Goal: Task Accomplishment & Management: Complete application form

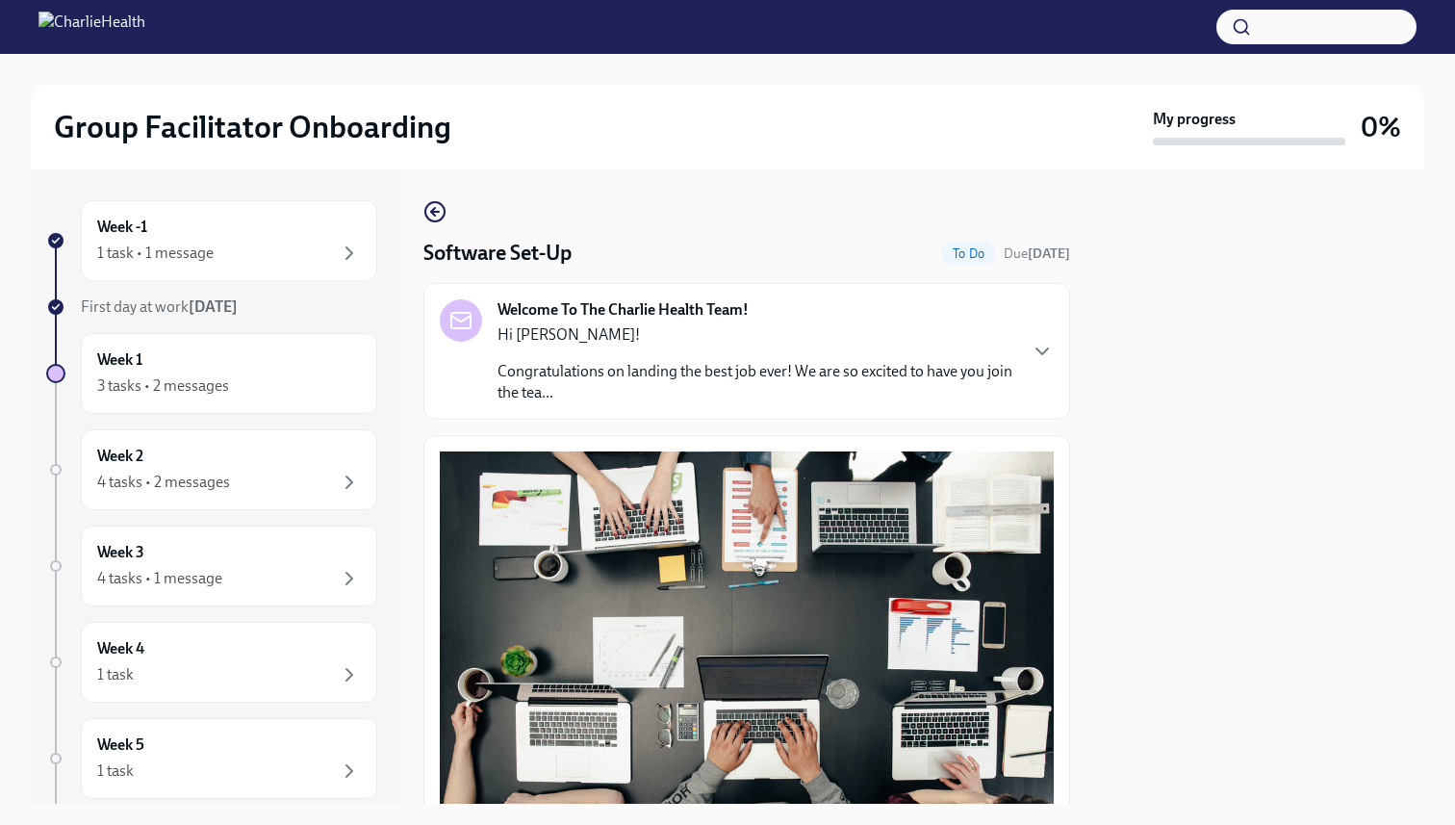
scroll to position [520, 0]
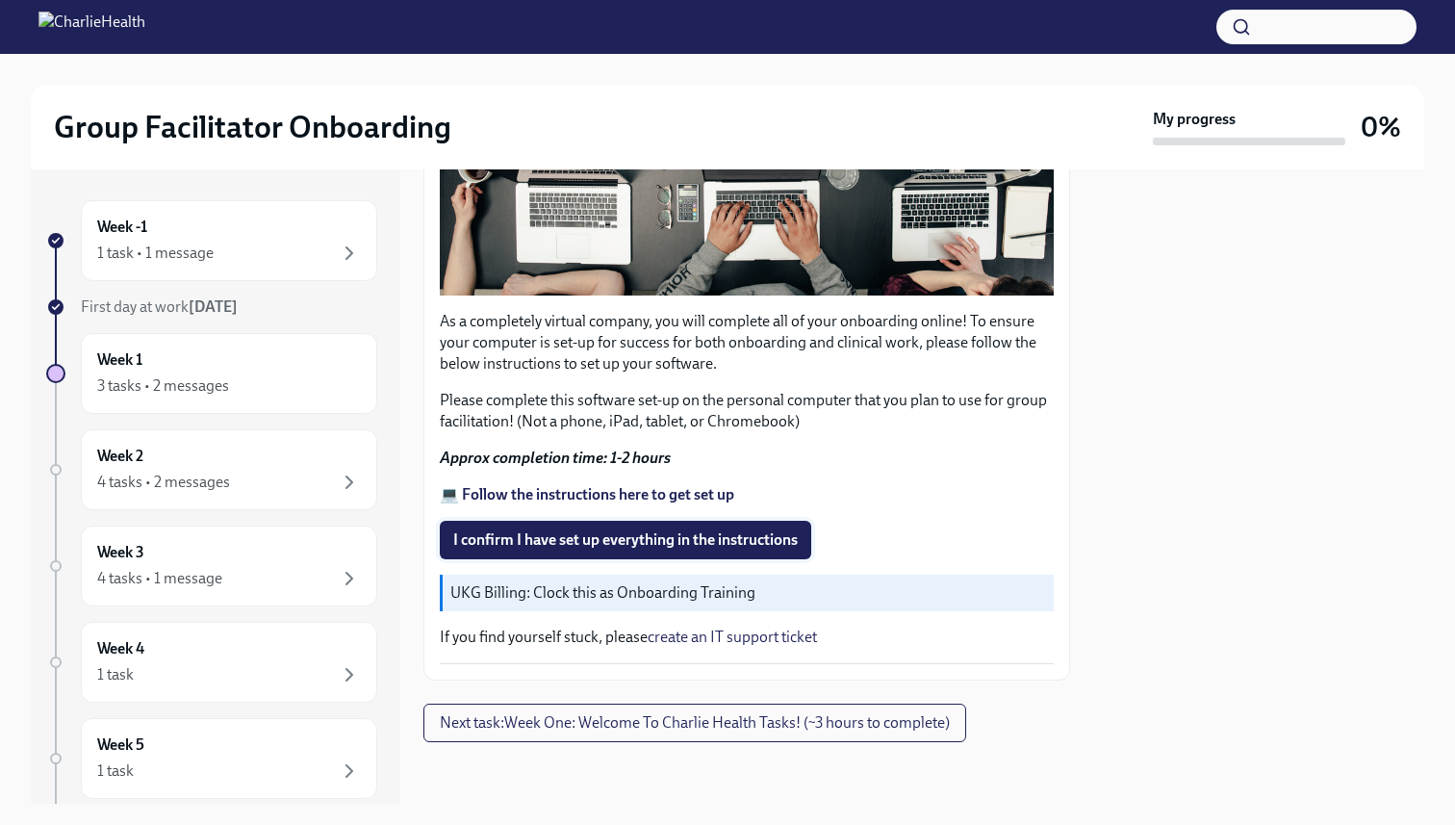
click at [536, 531] on span "I confirm I have set up everything in the instructions" at bounding box center [625, 539] width 344 height 19
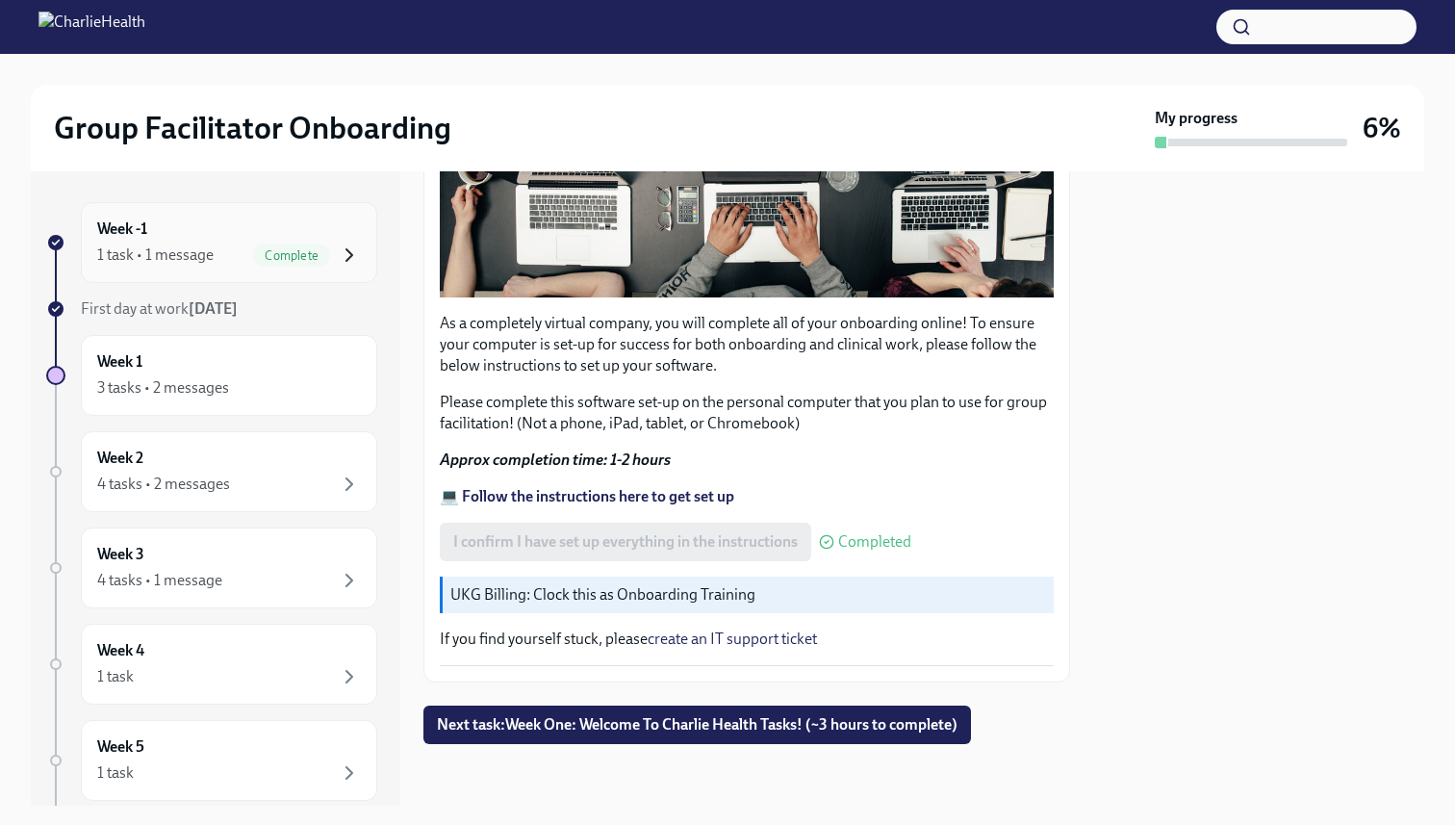
click at [344, 246] on icon "button" at bounding box center [349, 254] width 23 height 23
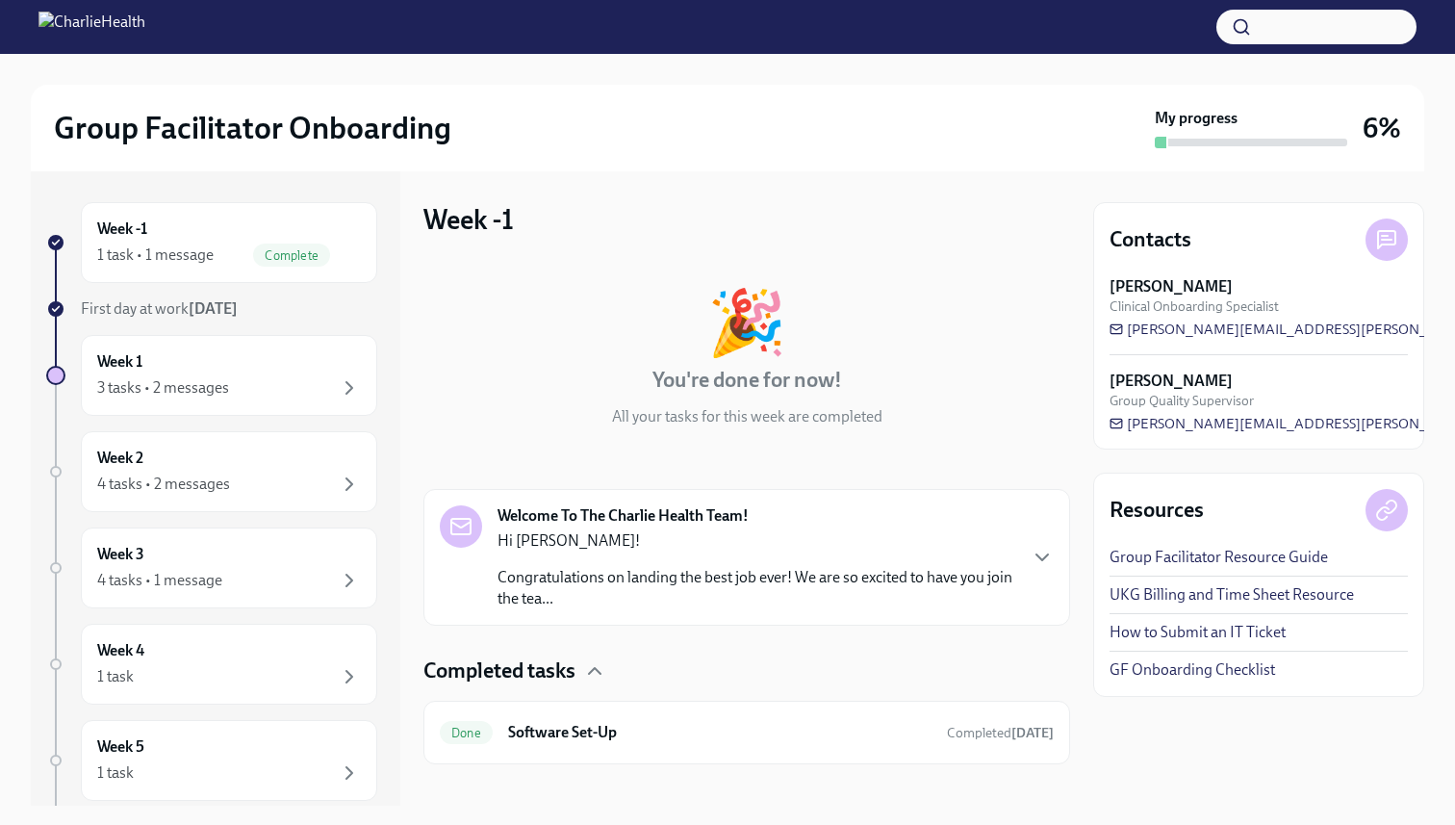
scroll to position [20, 0]
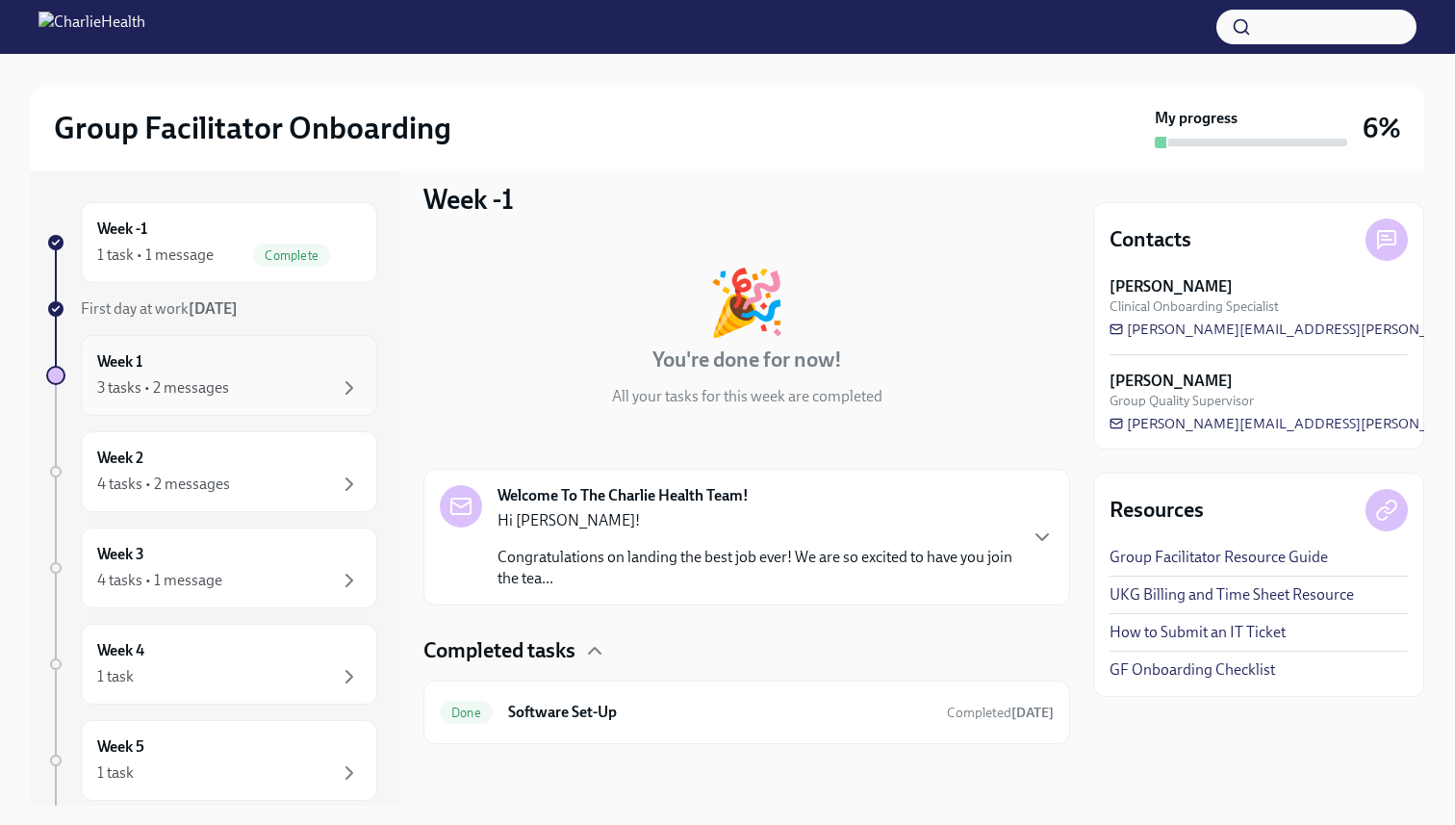
click at [278, 377] on div "3 tasks • 2 messages" at bounding box center [229, 387] width 264 height 23
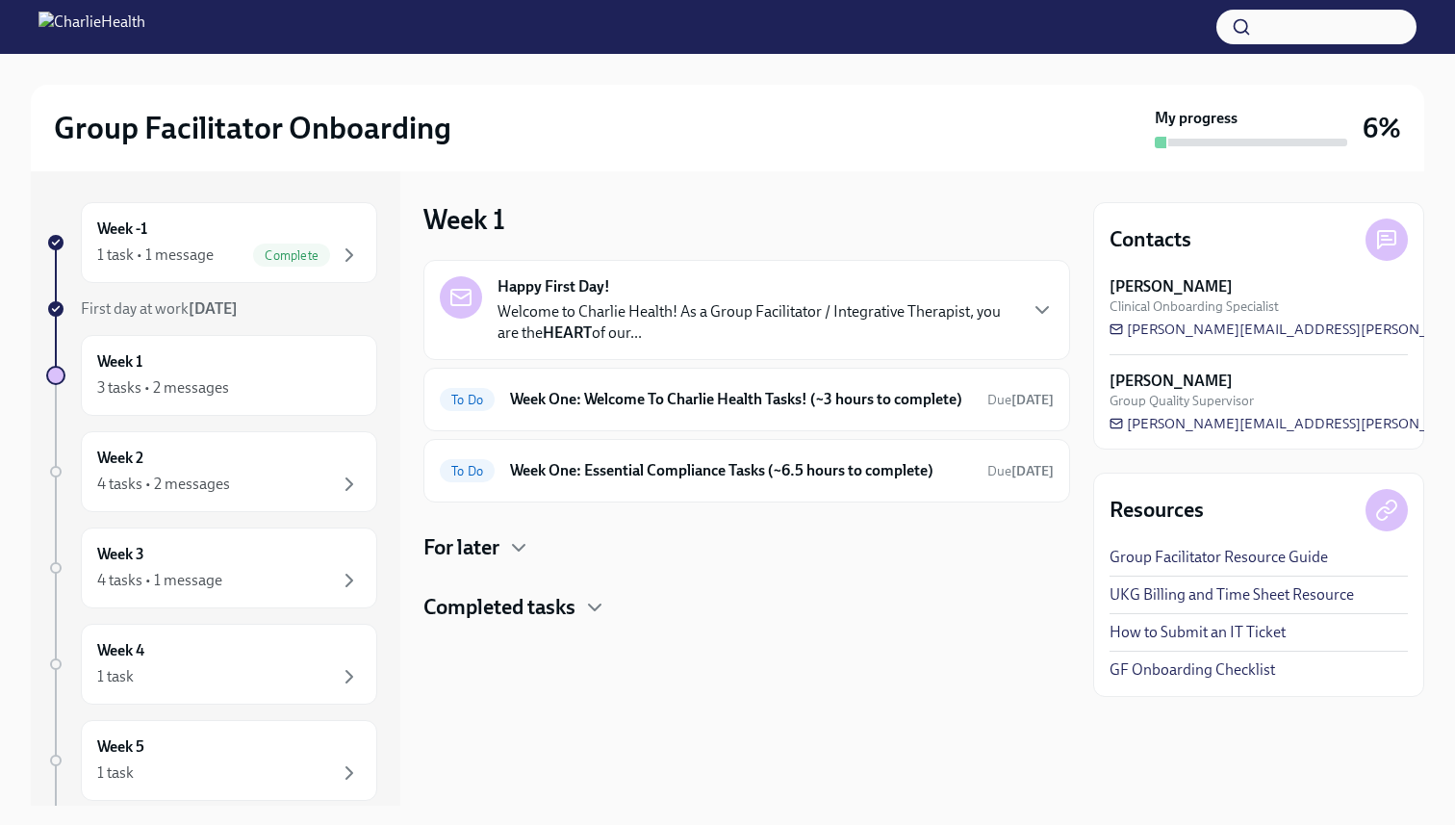
click at [1294, 597] on link "UKG Billing and Time Sheet Resource" at bounding box center [1231, 594] width 244 height 21
click at [1047, 307] on icon "button" at bounding box center [1042, 310] width 12 height 6
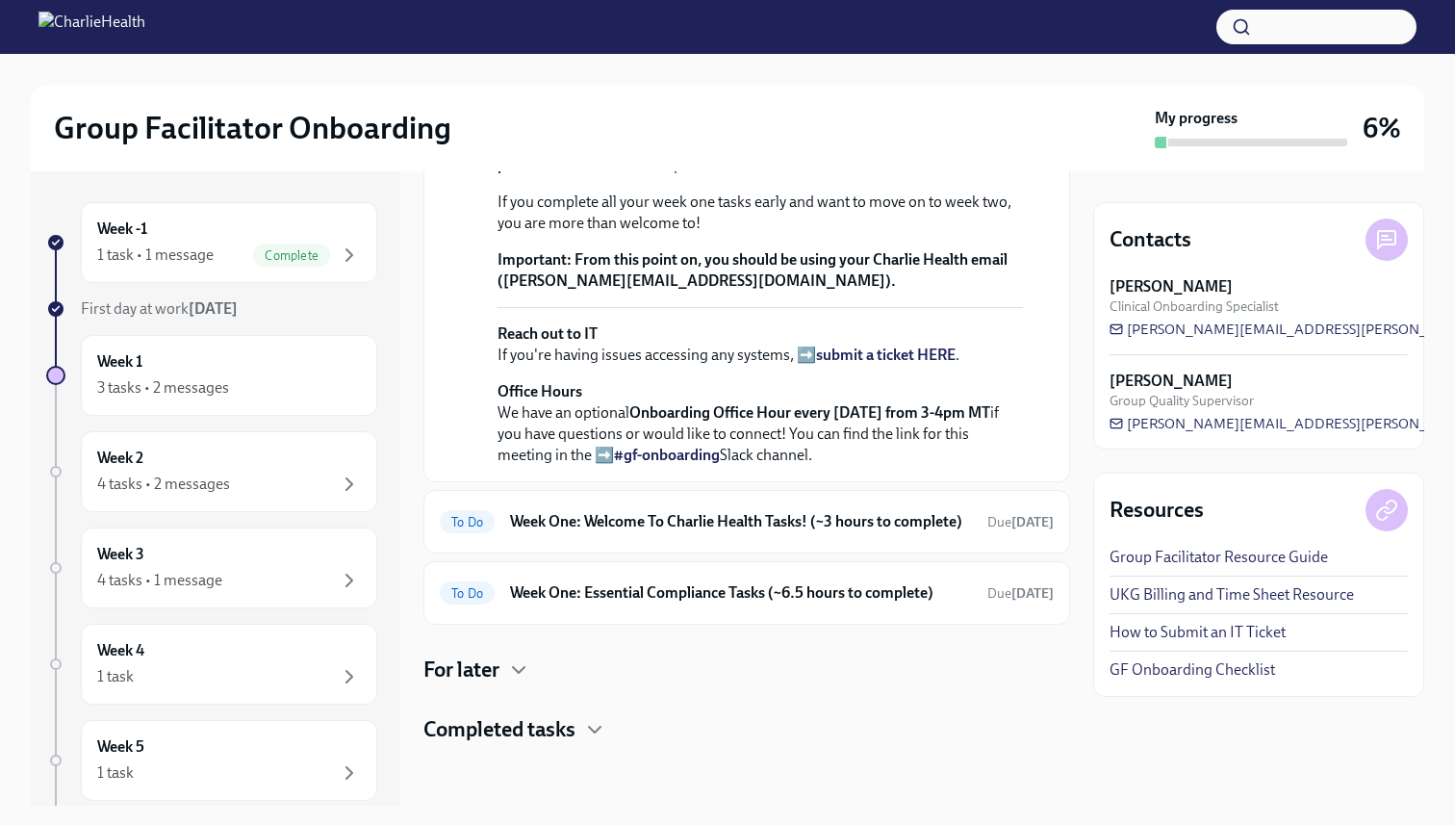
scroll to position [682, 0]
click at [915, 532] on h6 "Week One: Welcome To Charlie Health Tasks! (~3 hours to complete)" at bounding box center [741, 521] width 462 height 21
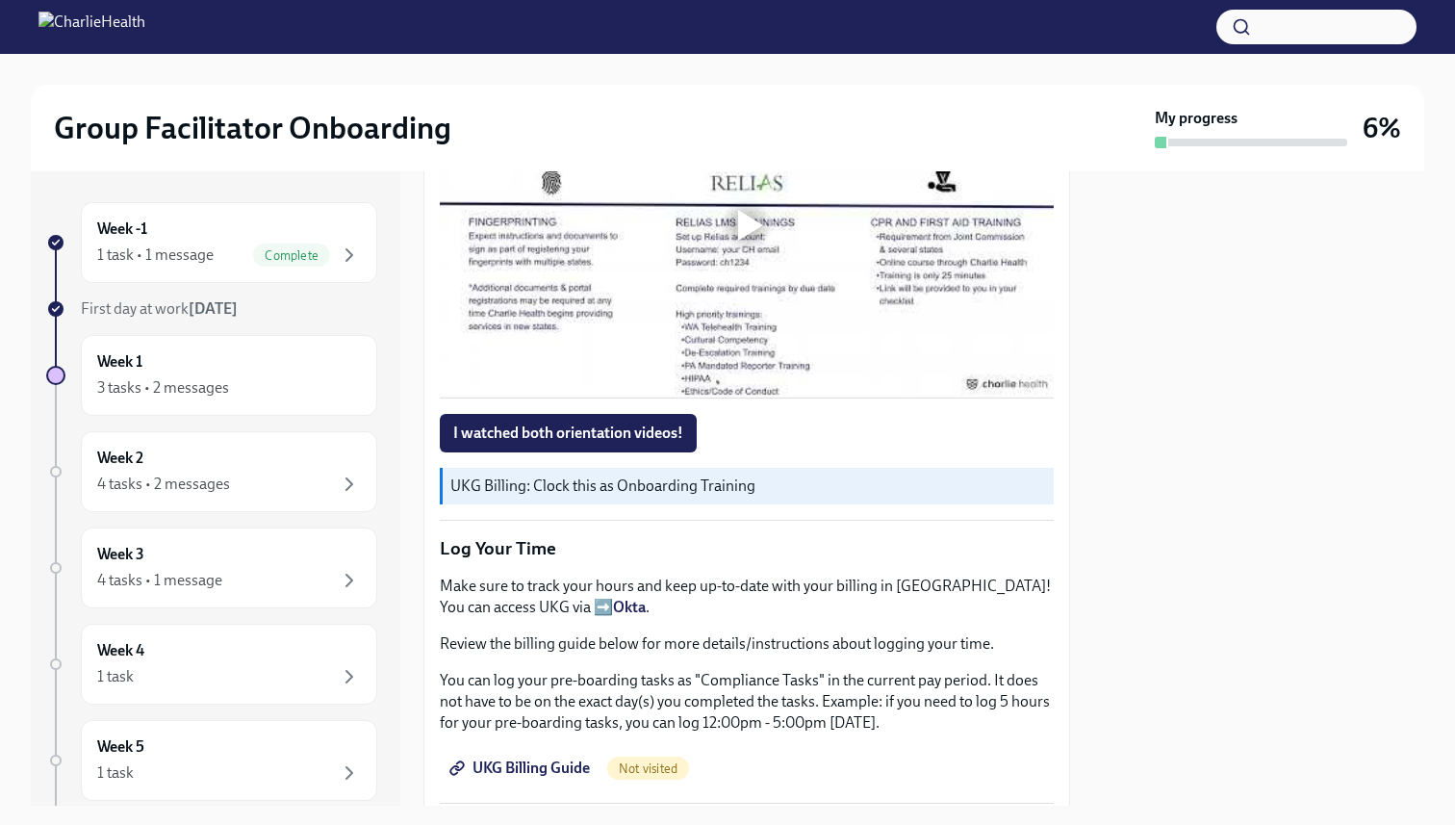
scroll to position [1464, 0]
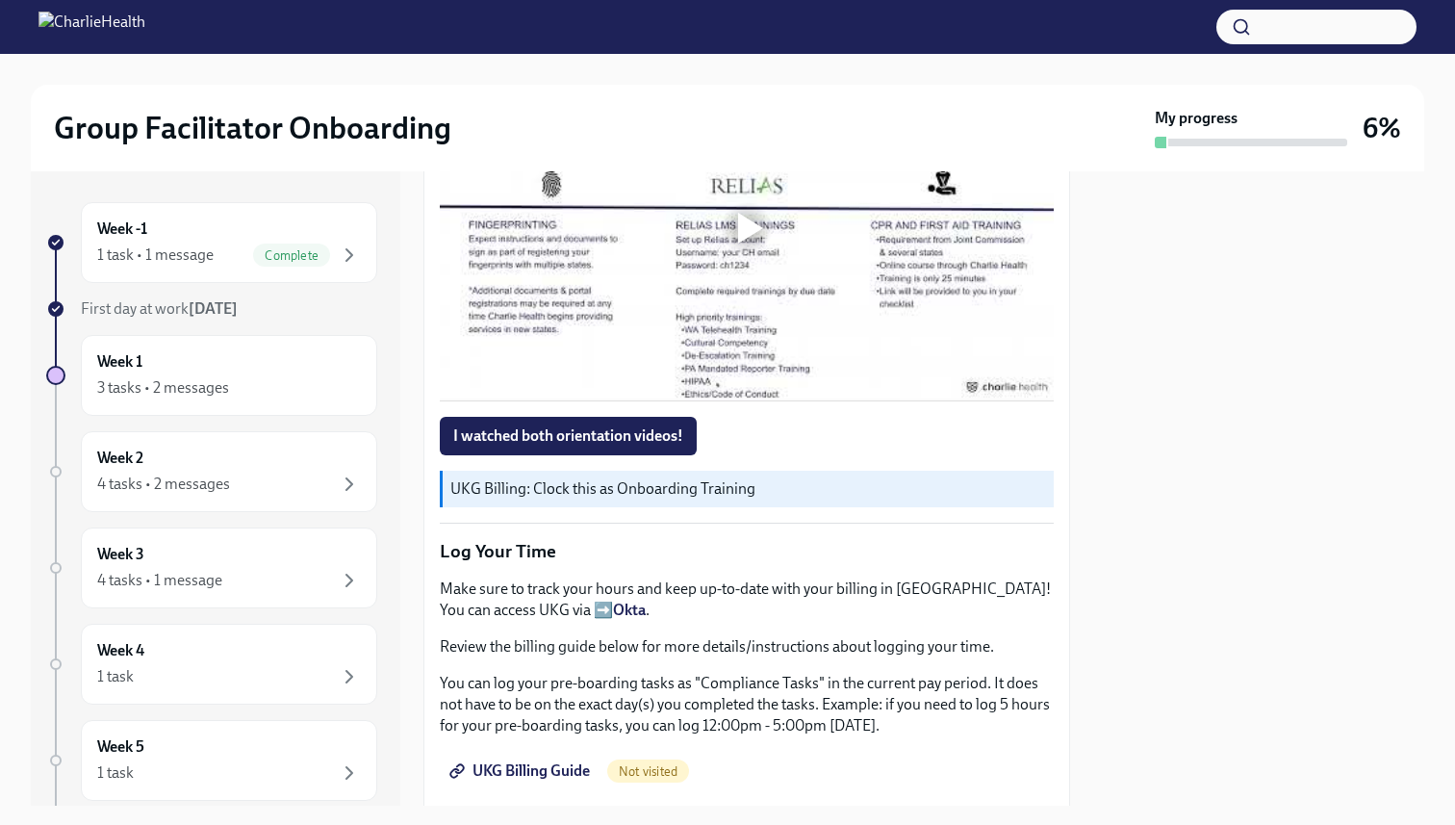
click at [613, 612] on strong "Okta" at bounding box center [629, 609] width 33 height 18
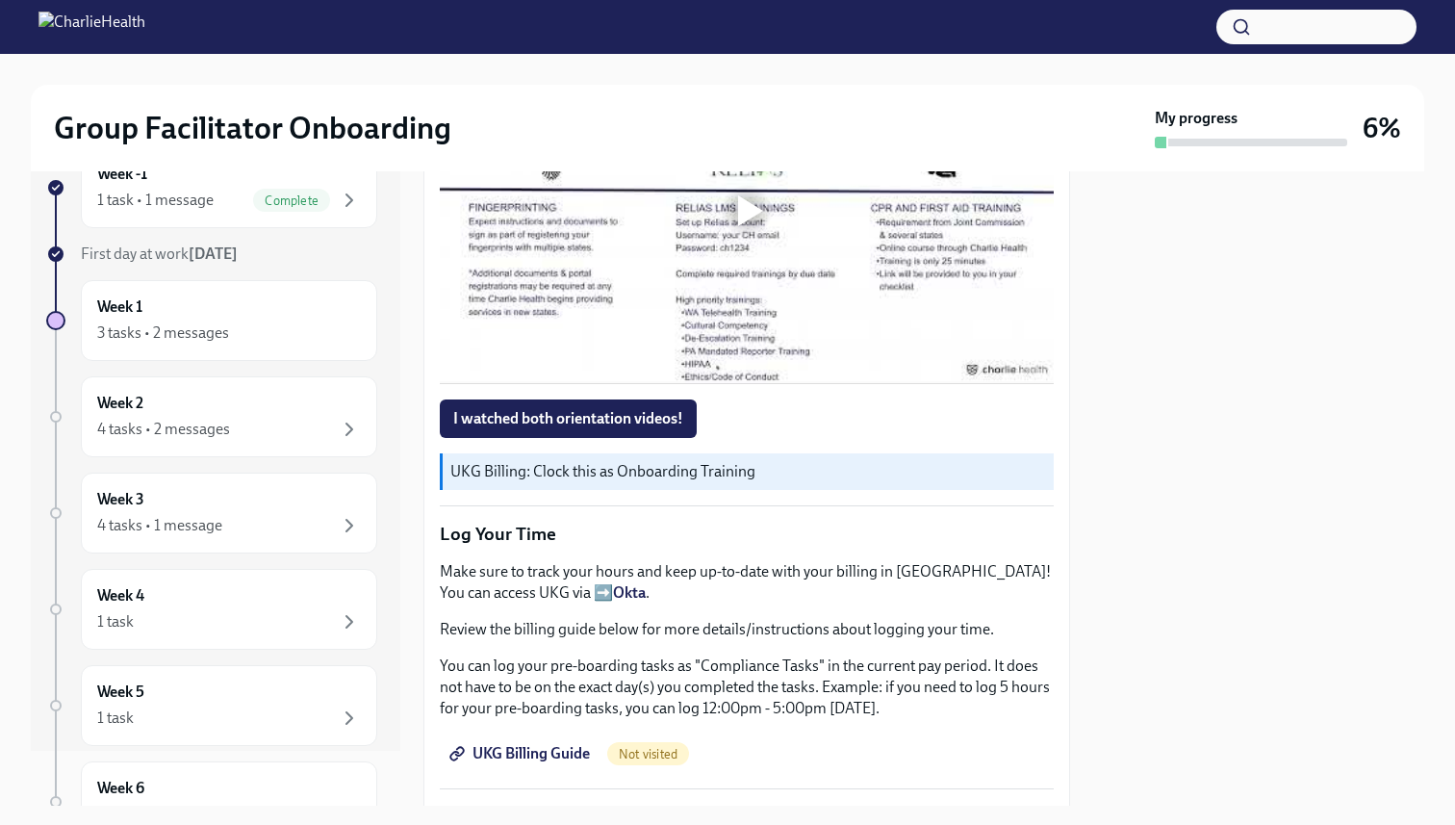
scroll to position [1442, 0]
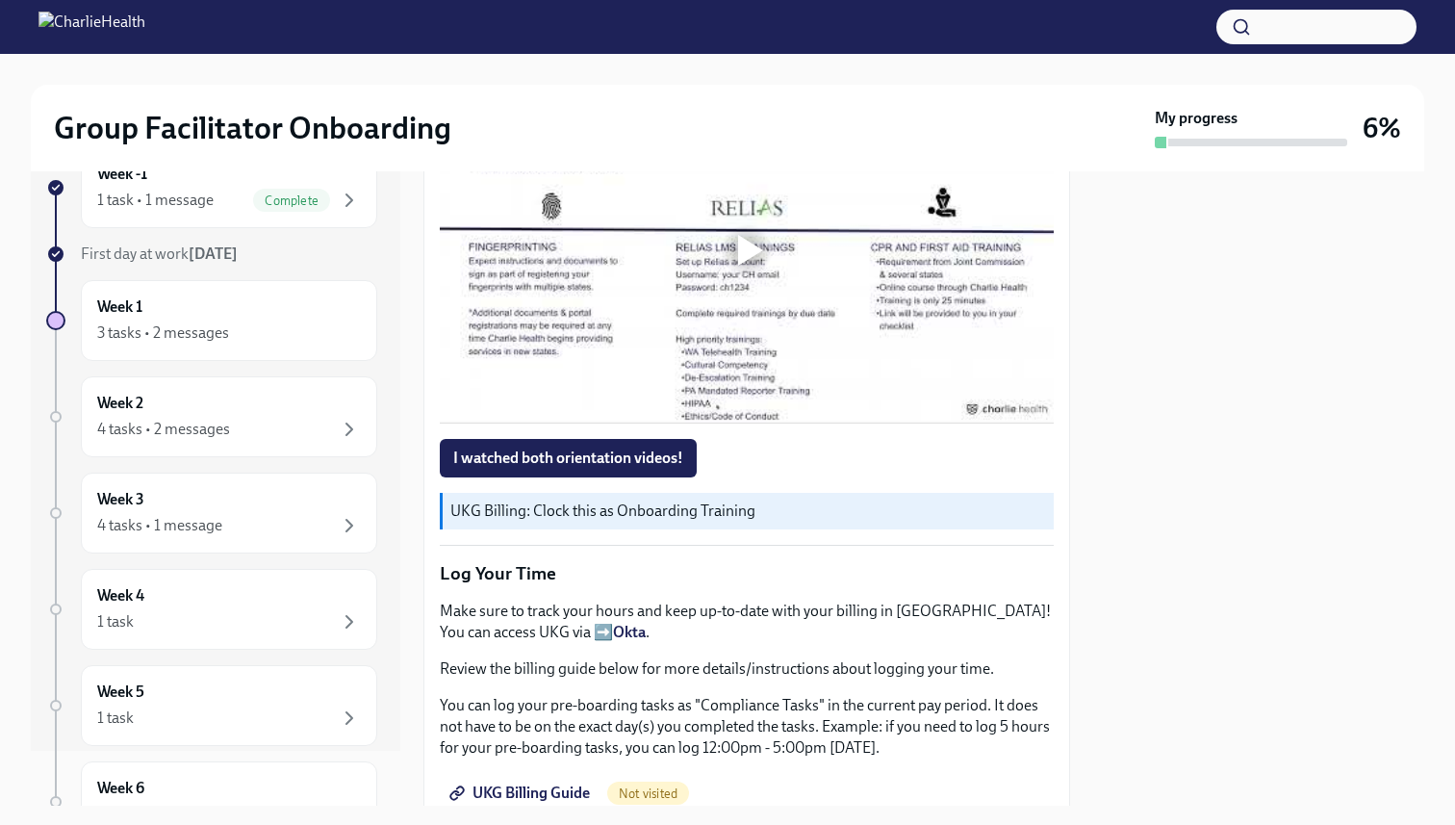
click at [631, 515] on p "UKG Billing: Clock this as Onboarding Training" at bounding box center [748, 510] width 596 height 21
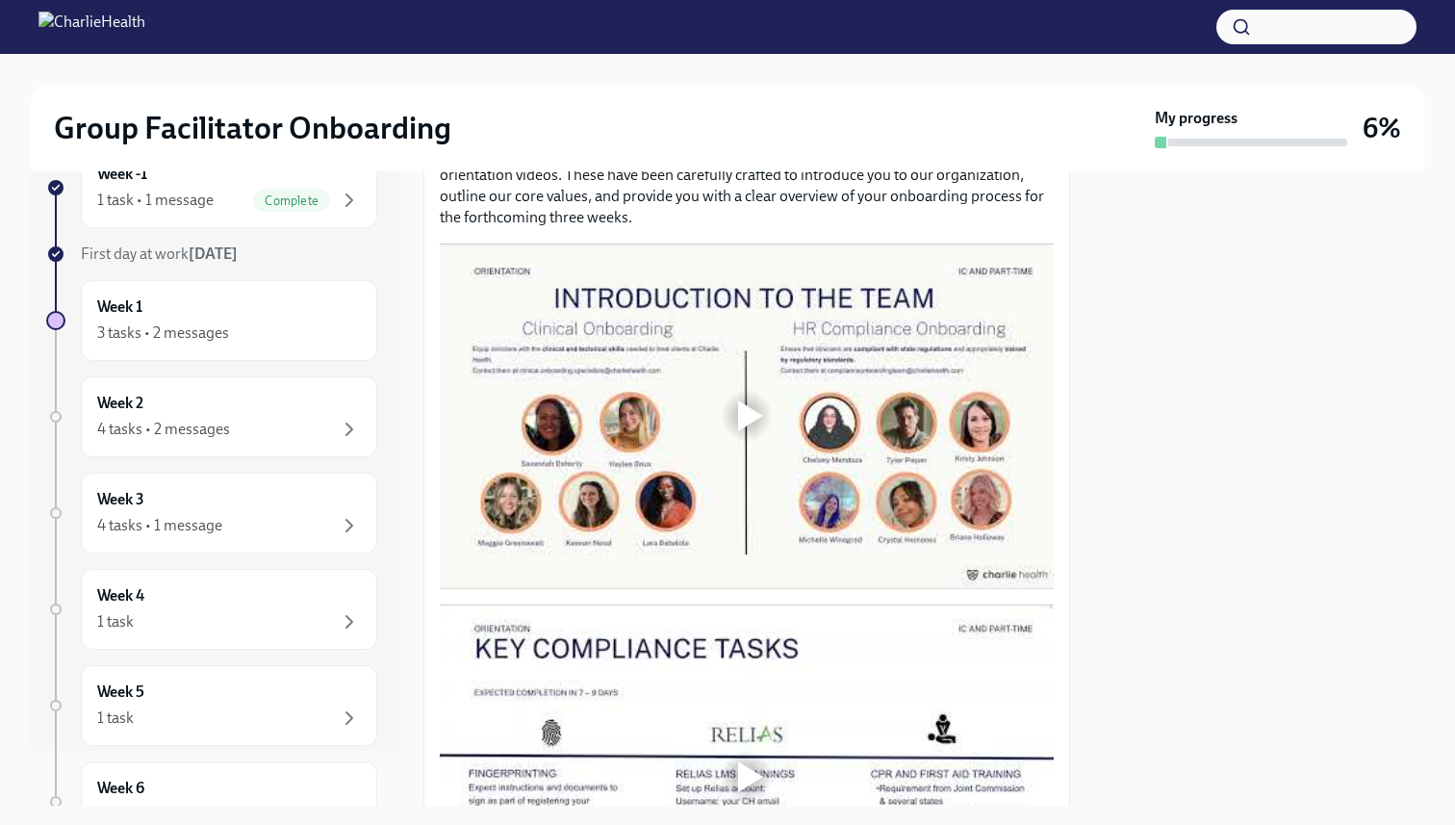
scroll to position [949, 0]
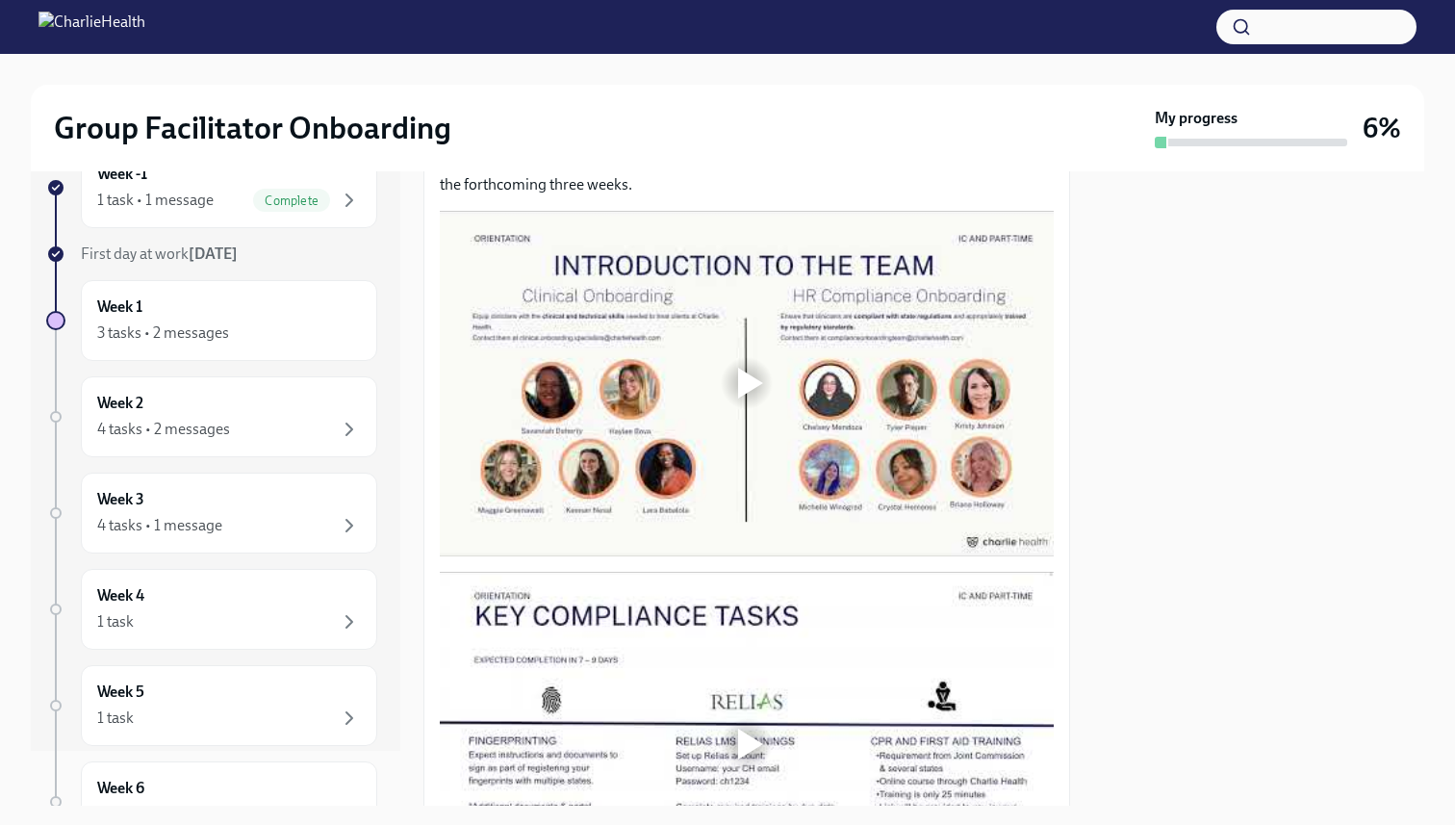
click at [751, 382] on div at bounding box center [750, 383] width 25 height 31
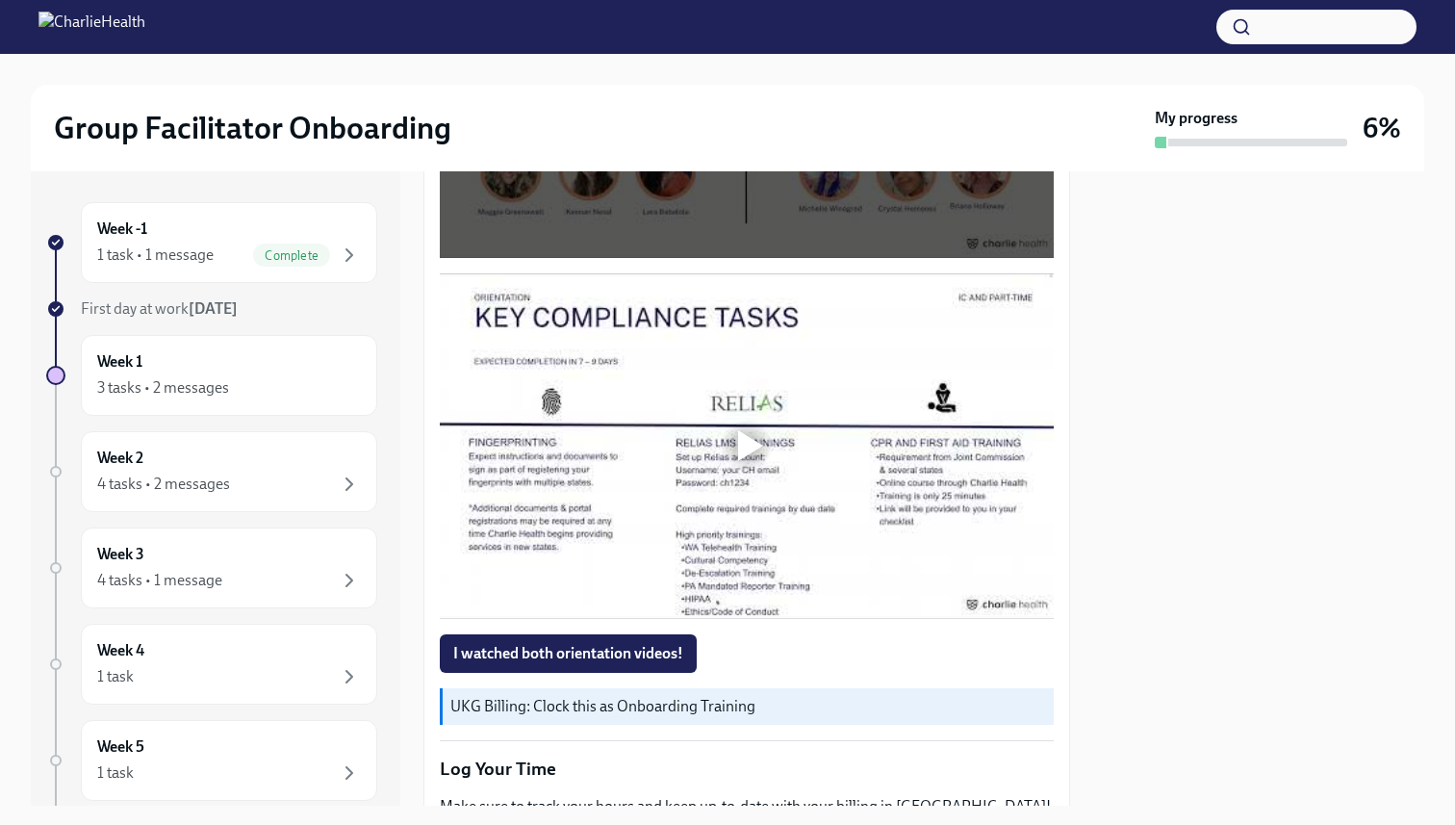
scroll to position [1263, 0]
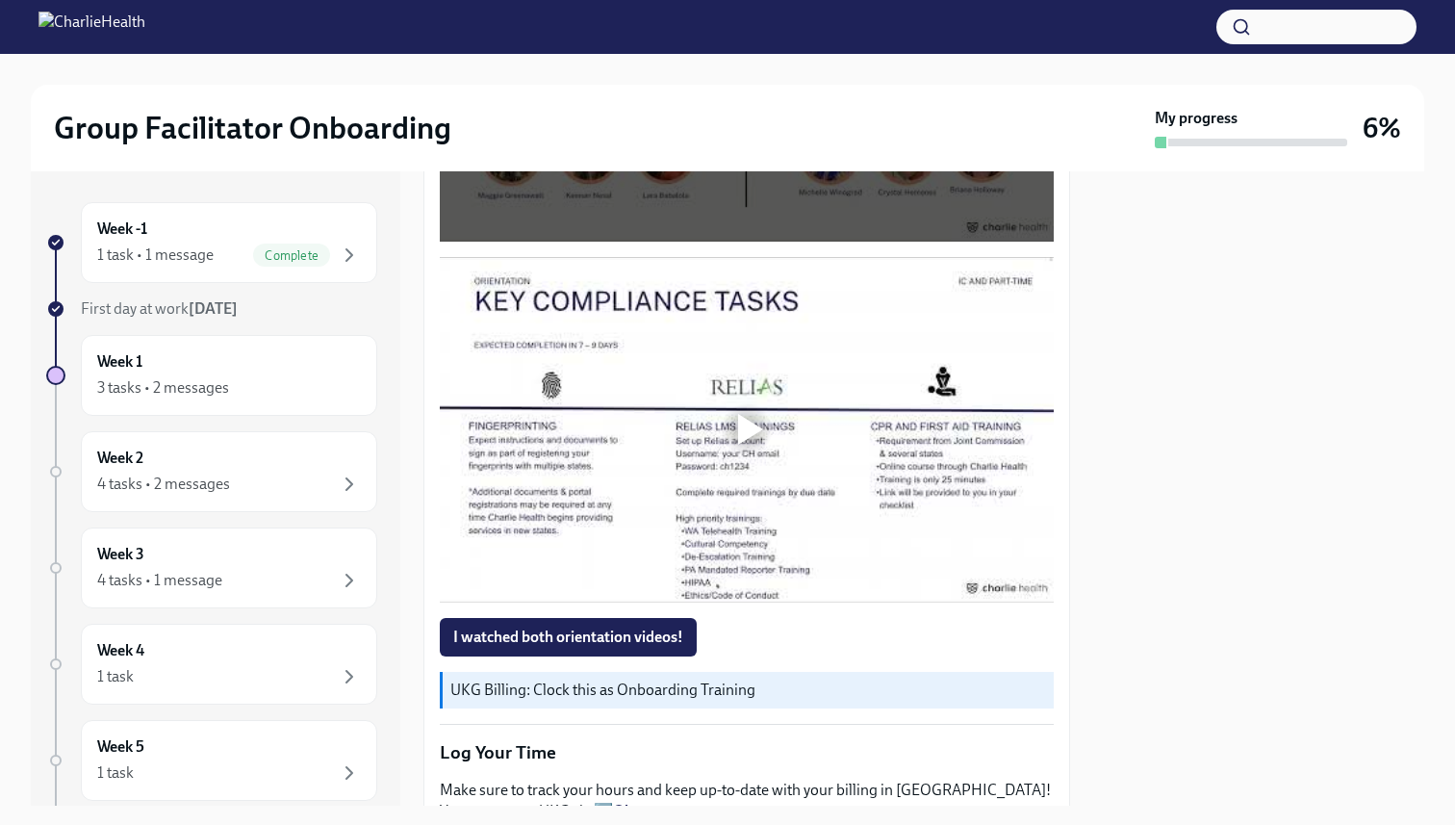
click at [747, 430] on div at bounding box center [750, 429] width 25 height 31
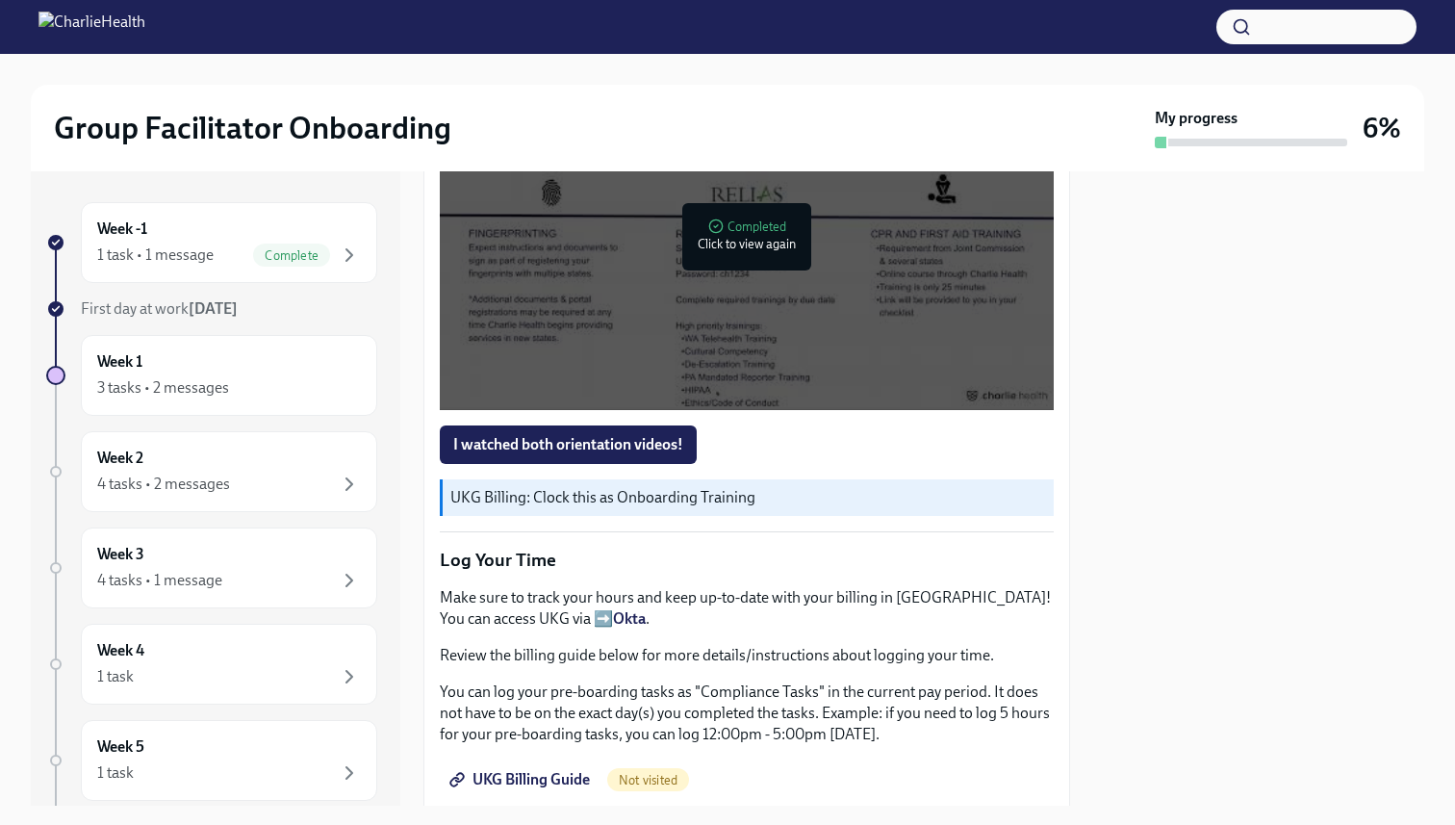
scroll to position [1469, 0]
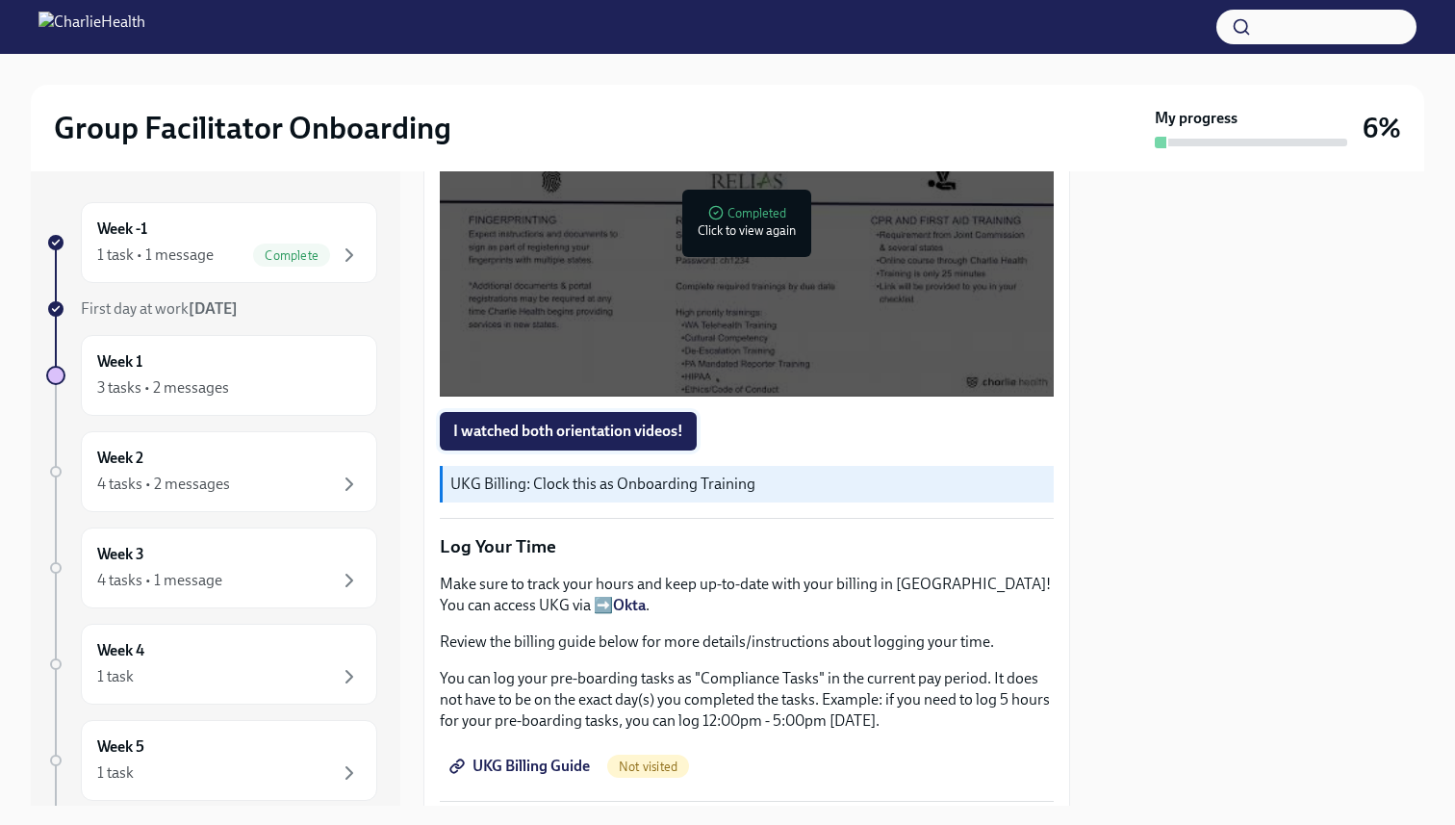
click at [561, 430] on span "I watched both orientation videos!" at bounding box center [568, 430] width 230 height 19
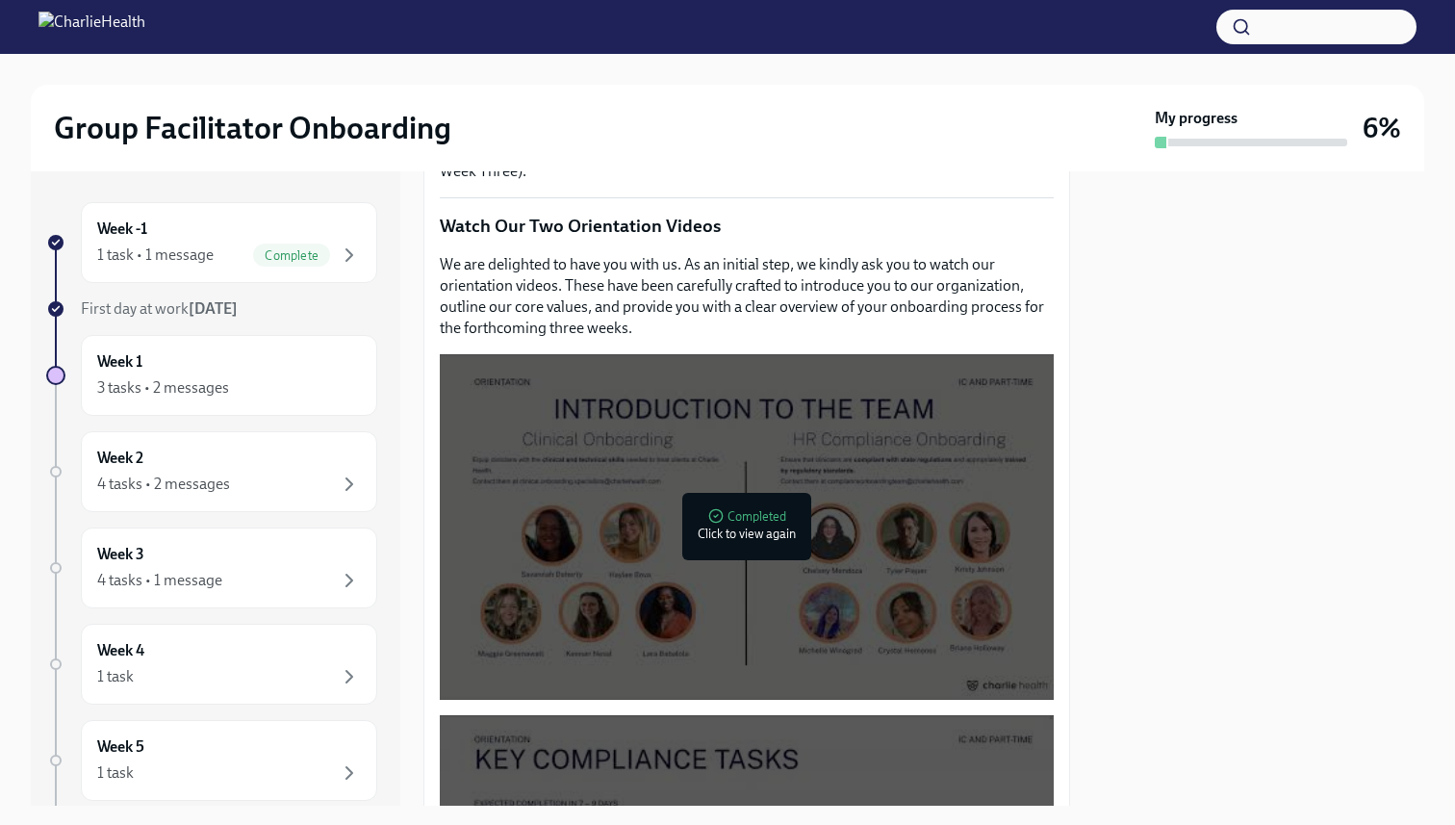
scroll to position [801, 0]
